Goal: Check status: Check status

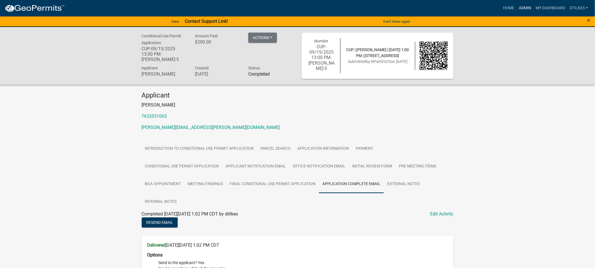
click at [524, 9] on link "Admin" at bounding box center [524, 8] width 17 height 11
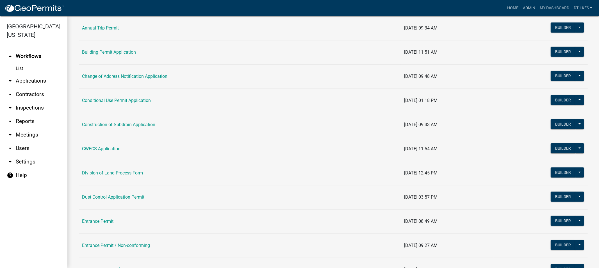
scroll to position [125, 0]
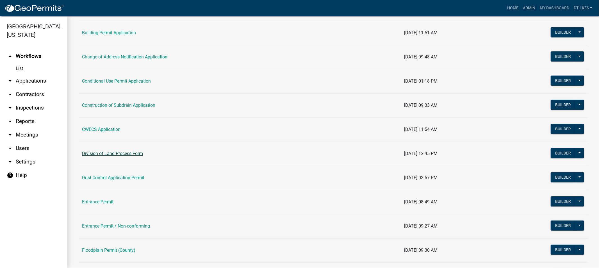
click at [106, 156] on link "Division of Land Process Form" at bounding box center [112, 153] width 61 height 5
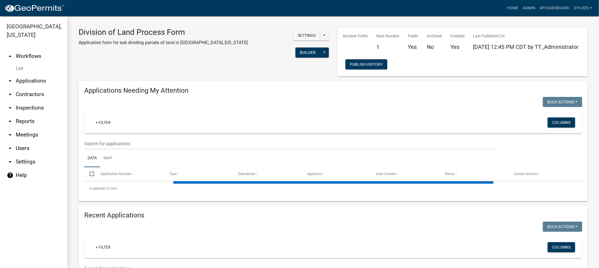
select select "2: 50"
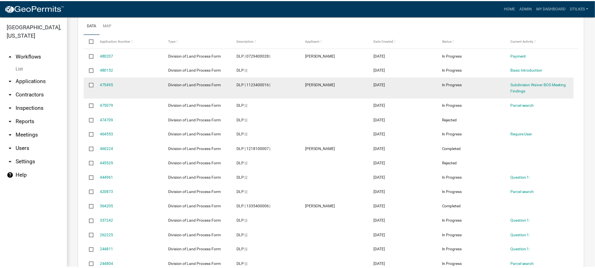
scroll to position [281, 0]
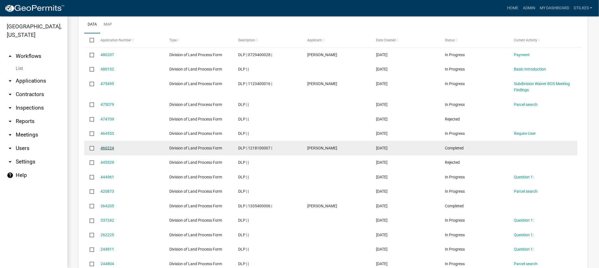
click at [105, 150] on link "460224" at bounding box center [107, 148] width 13 height 4
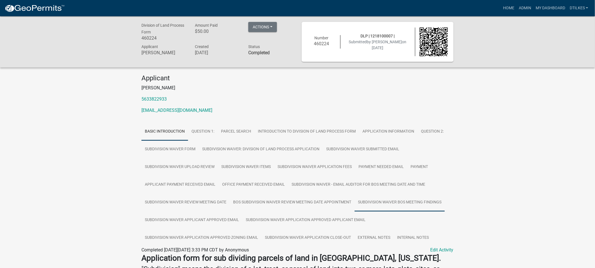
drag, startPoint x: 385, startPoint y: 203, endPoint x: 381, endPoint y: 202, distance: 4.8
click at [385, 203] on link "Subdivision Waiver BOS Meeting Findings" at bounding box center [399, 203] width 90 height 18
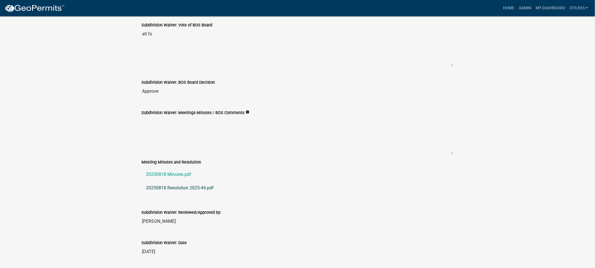
scroll to position [250, 0]
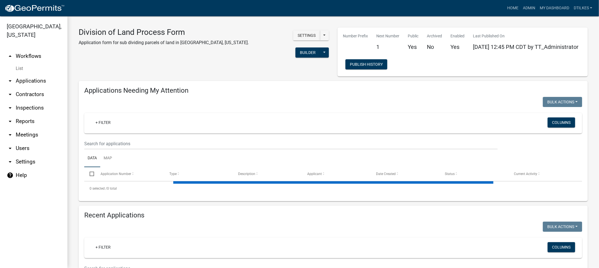
select select "2: 50"
